Goal: Find specific page/section: Find specific page/section

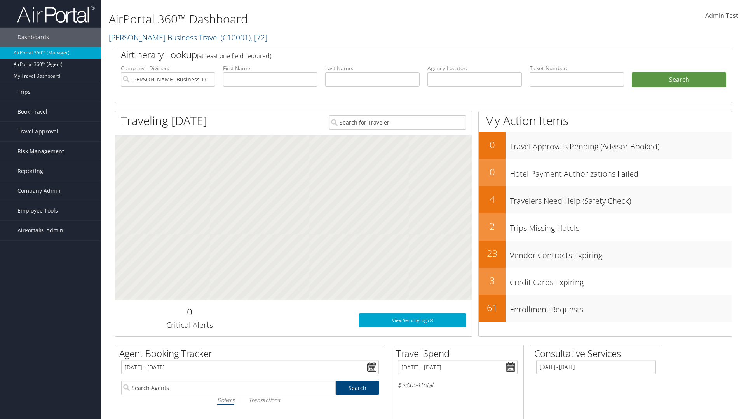
click at [50, 92] on link "Trips" at bounding box center [50, 91] width 101 height 19
click at [0, 0] on link "Current/Future Trips" at bounding box center [0, 0] width 0 height 0
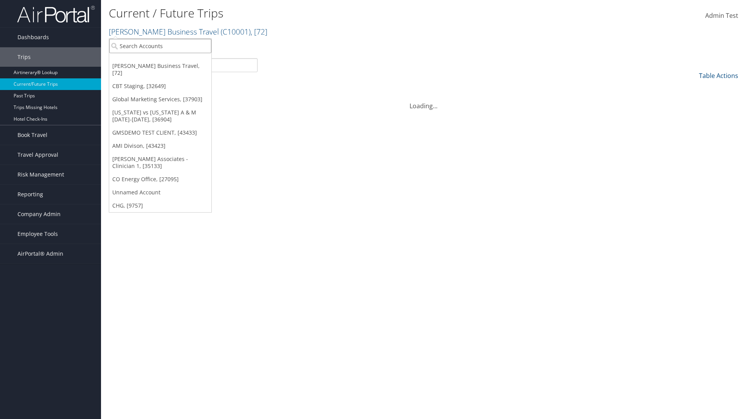
click at [160, 46] on input "search" at bounding box center [160, 46] width 102 height 14
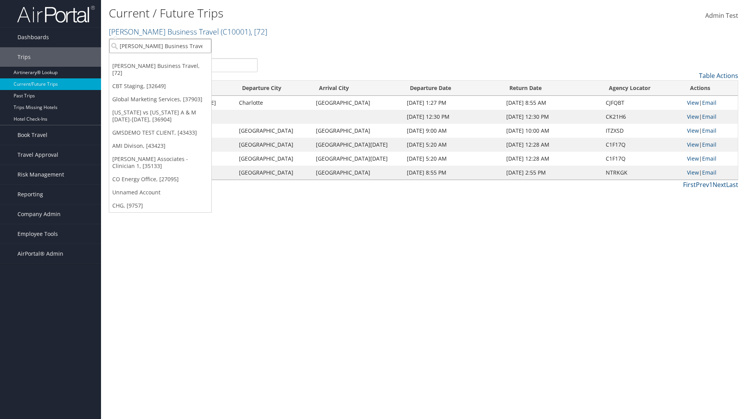
type input "[PERSON_NAME] Business Travel"
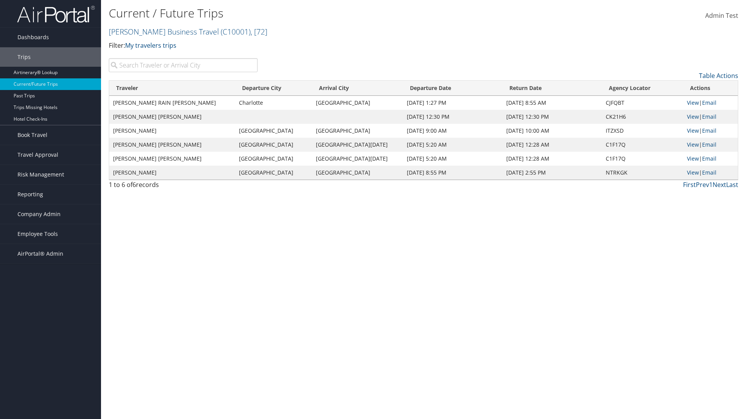
click at [183, 65] on input "search" at bounding box center [183, 65] width 149 height 14
type input "[PERSON_NAME]"
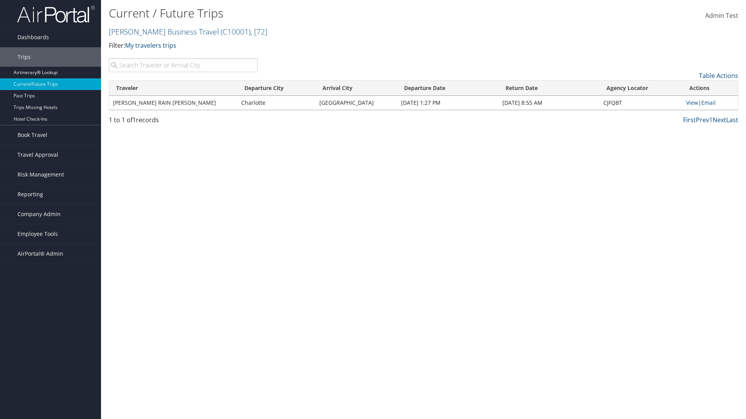
click at [183, 65] on input "search" at bounding box center [183, 65] width 149 height 14
type input "[GEOGRAPHIC_DATA]"
